Goal: Obtain resource: Obtain resource

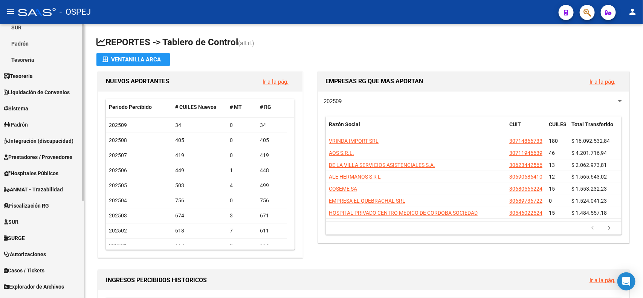
scroll to position [150, 0]
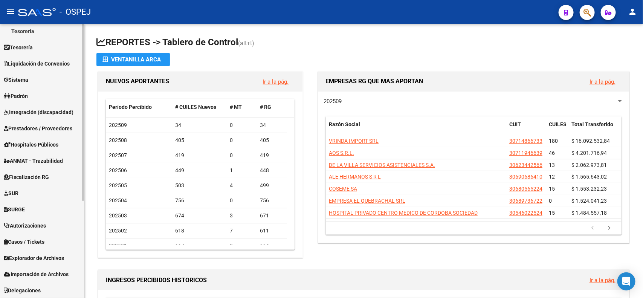
click at [47, 254] on span "Explorador de Archivos" at bounding box center [34, 258] width 60 height 8
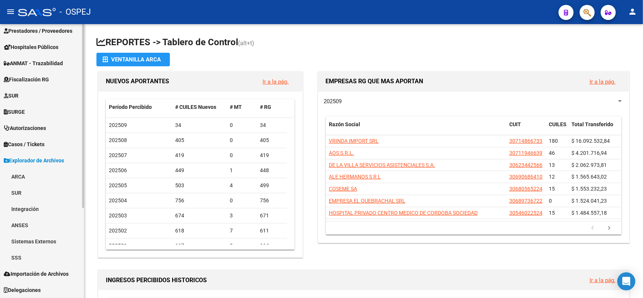
scroll to position [134, 0]
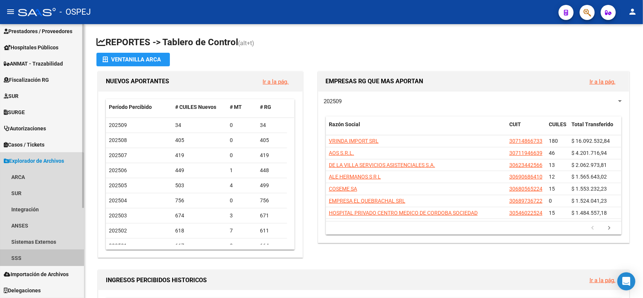
click at [33, 253] on link "SSS" at bounding box center [42, 258] width 84 height 16
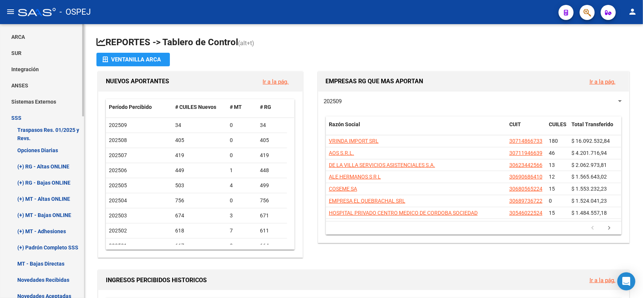
scroll to position [275, 0]
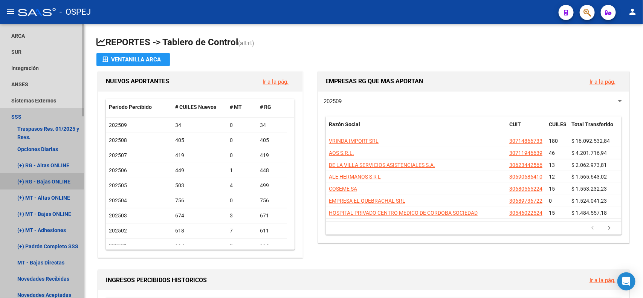
click at [41, 173] on link "(+) RG - Bajas ONLINE" at bounding box center [42, 181] width 84 height 16
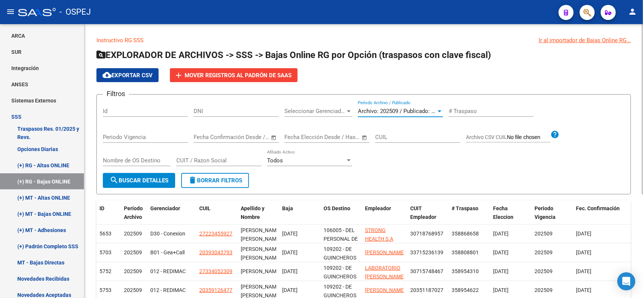
click at [426, 110] on span "Archivo: 202509 / Publicado: 202508" at bounding box center [404, 111] width 92 height 7
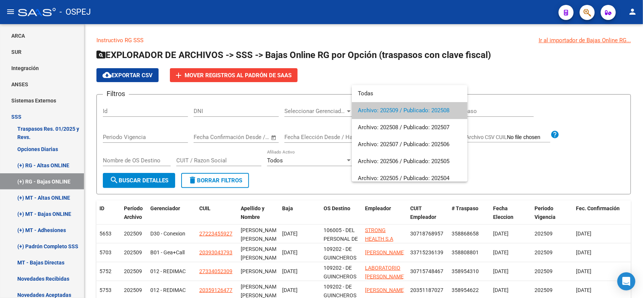
click at [441, 61] on div at bounding box center [321, 149] width 643 height 298
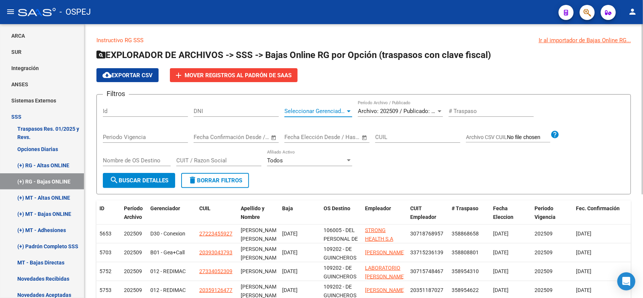
click at [286, 110] on span "Seleccionar Gerenciador" at bounding box center [314, 111] width 61 height 7
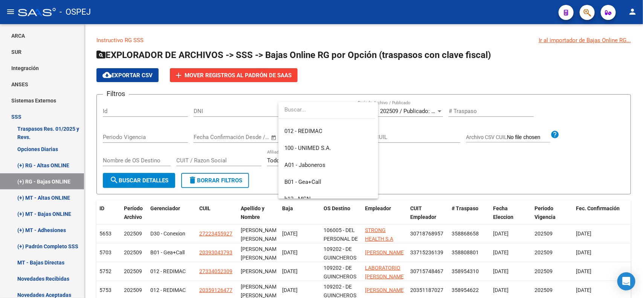
scroll to position [63, 0]
click at [331, 183] on span "B01 - Gea+Call" at bounding box center [328, 182] width 88 height 17
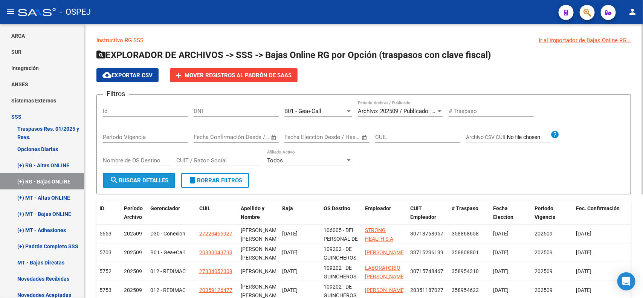
click at [152, 179] on span "search Buscar Detalles" at bounding box center [139, 180] width 59 height 7
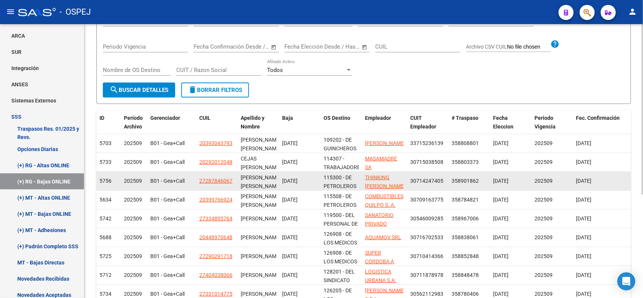
scroll to position [94, 0]
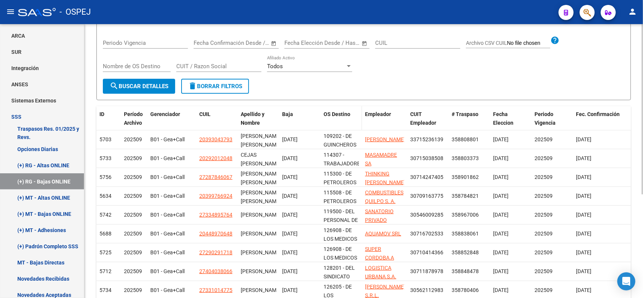
click at [337, 111] on span "OS Destino" at bounding box center [336, 114] width 27 height 6
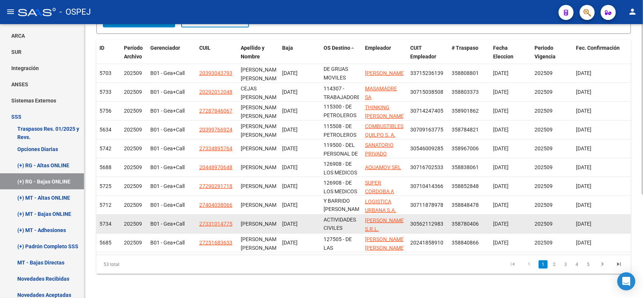
scroll to position [166, 0]
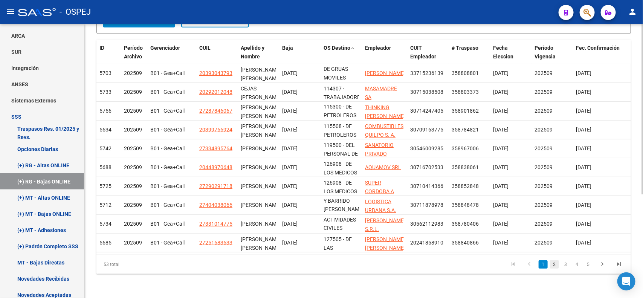
click at [555, 262] on link "2" at bounding box center [554, 264] width 9 height 8
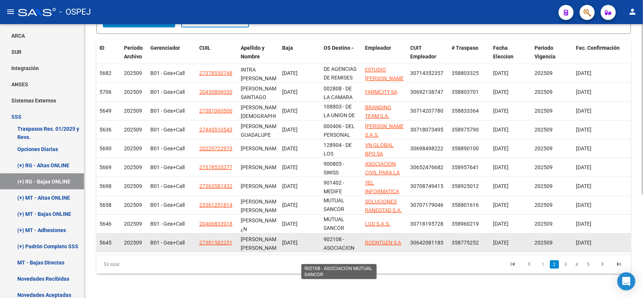
scroll to position [18, 0]
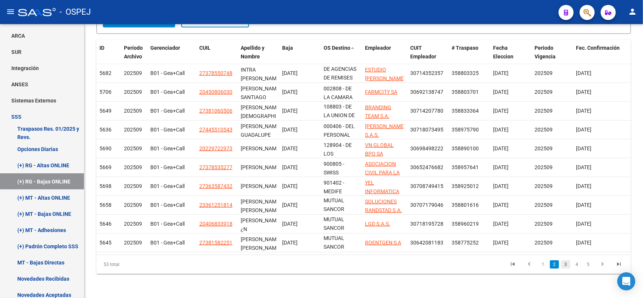
click at [565, 263] on link "3" at bounding box center [565, 264] width 9 height 8
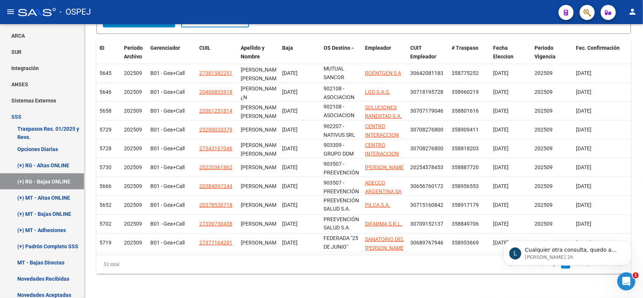
scroll to position [0, 0]
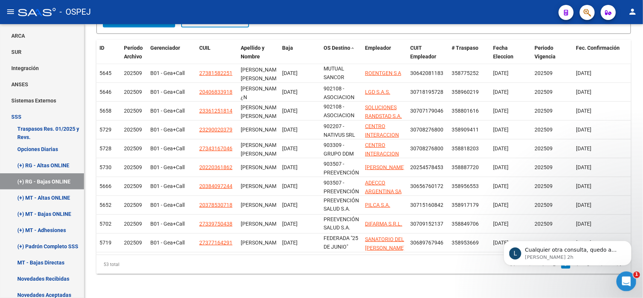
click at [623, 278] on icon "Abrir Intercom Messenger" at bounding box center [625, 280] width 12 height 12
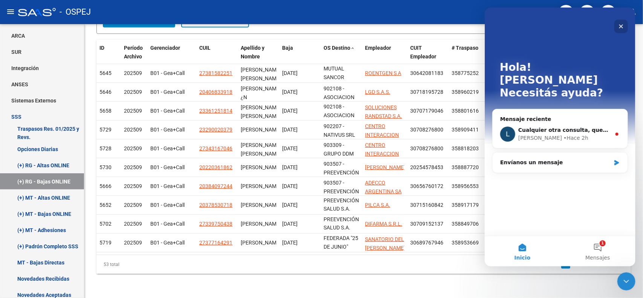
click at [618, 23] on icon "Cerrar" at bounding box center [621, 26] width 6 height 6
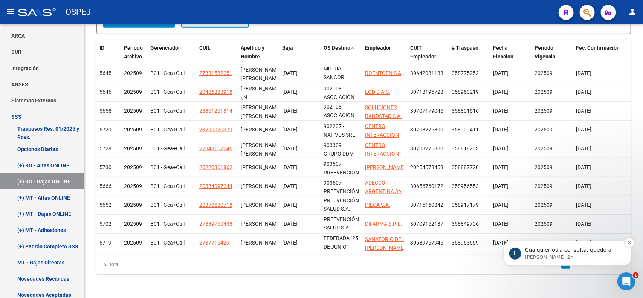
click at [574, 264] on div "L Cualquier otra consulta, quedo a disposición [PERSON_NAME] 2h" at bounding box center [567, 252] width 128 height 25
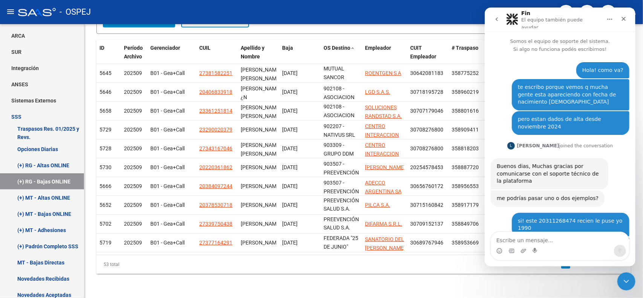
scroll to position [30, 0]
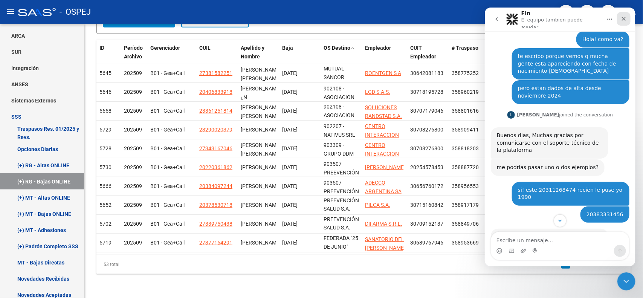
drag, startPoint x: 626, startPoint y: 19, endPoint x: 1104, endPoint y: 50, distance: 478.9
click at [626, 19] on icon "Cerrar" at bounding box center [623, 19] width 6 height 6
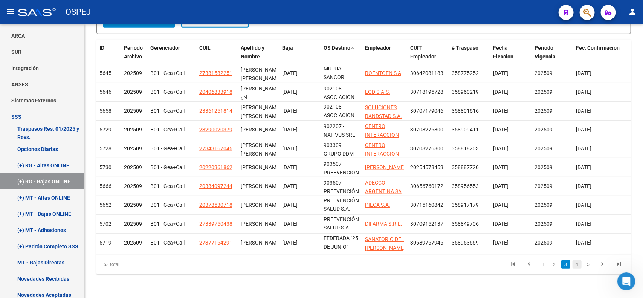
click at [581, 265] on link "4" at bounding box center [576, 264] width 9 height 8
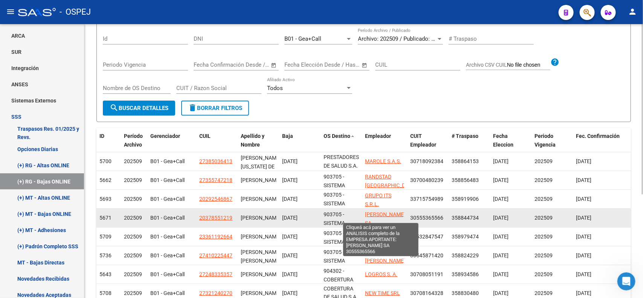
scroll to position [166, 0]
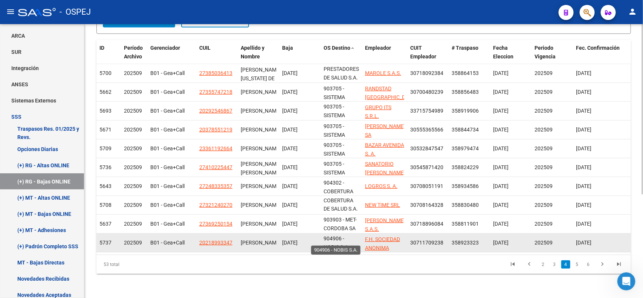
click at [348, 241] on span "904906 - NOBIS S.A." at bounding box center [336, 242] width 26 height 15
drag, startPoint x: 347, startPoint y: 240, endPoint x: 332, endPoint y: 240, distance: 15.1
click at [332, 240] on span "904906 - NOBIS S.A." at bounding box center [336, 242] width 26 height 15
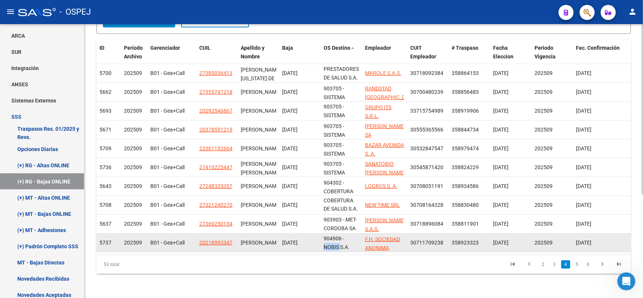
click at [332, 240] on span "904906 - NOBIS S.A." at bounding box center [336, 242] width 26 height 15
click at [331, 240] on span "904906 - NOBIS S.A." at bounding box center [336, 242] width 26 height 15
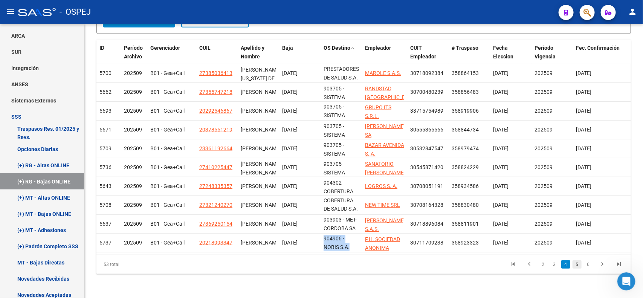
click at [575, 262] on link "5" at bounding box center [576, 264] width 9 height 8
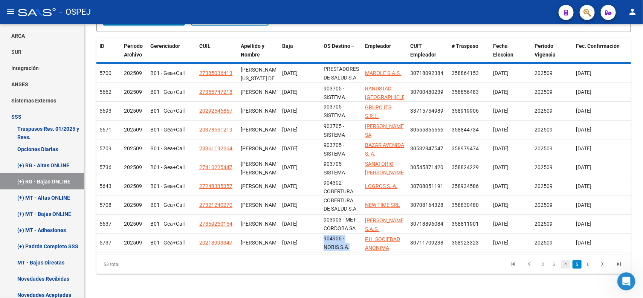
scroll to position [1, 0]
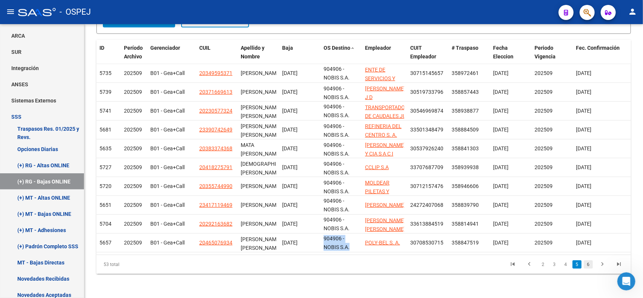
click at [592, 261] on link "6" at bounding box center [588, 264] width 9 height 8
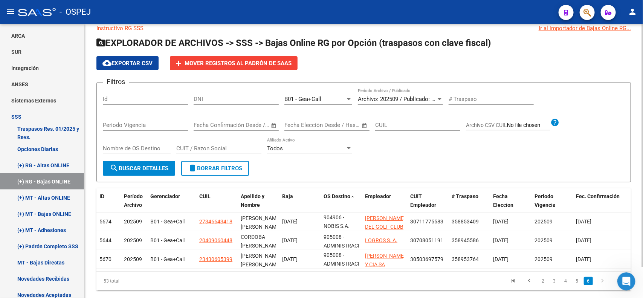
scroll to position [0, 0]
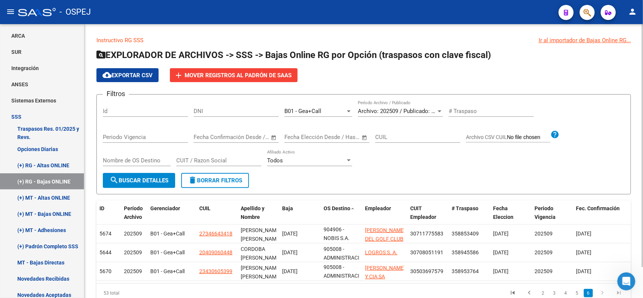
click at [401, 108] on span "Archivo: 202509 / Publicado: 202508" at bounding box center [404, 111] width 92 height 7
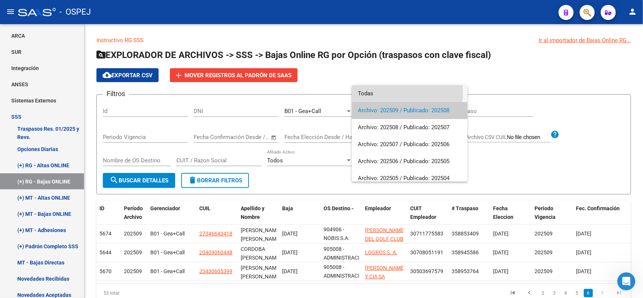
click at [399, 93] on span "Todas" at bounding box center [410, 93] width 104 height 17
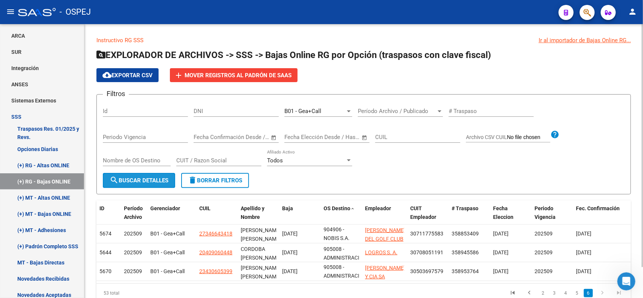
click at [130, 177] on span "search Buscar Detalles" at bounding box center [139, 180] width 59 height 7
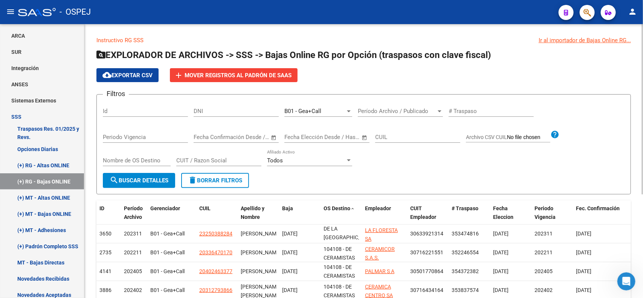
click at [131, 78] on span "cloud_download Exportar CSV" at bounding box center [127, 75] width 50 height 7
